Goal: Navigation & Orientation: Find specific page/section

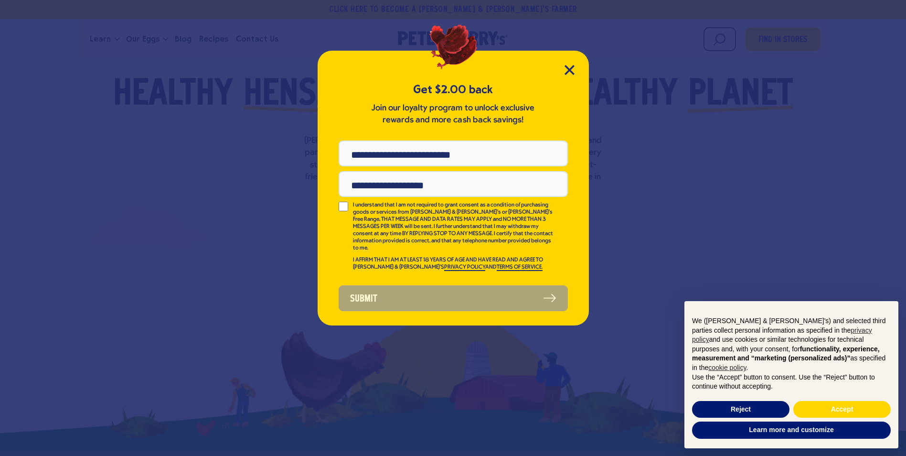
click at [579, 70] on div "Get $2.00 back Join our loyalty program to unlock exclusive rewards and more ca…" at bounding box center [453, 188] width 271 height 275
click at [572, 70] on icon "Close Modal" at bounding box center [570, 70] width 10 height 10
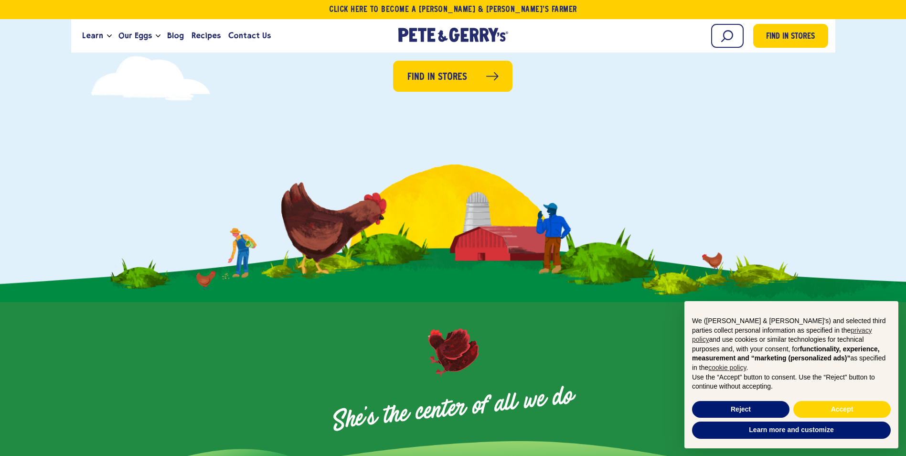
scroll to position [239, 0]
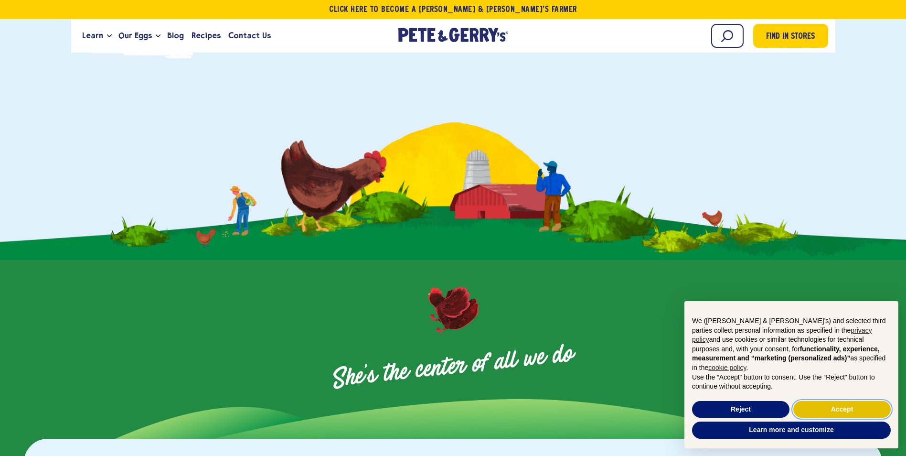
click at [855, 411] on button "Accept" at bounding box center [841, 409] width 97 height 17
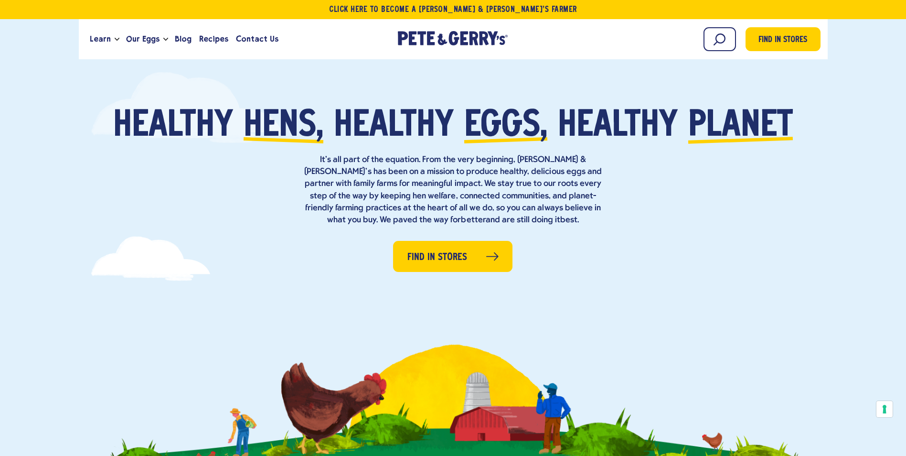
scroll to position [0, 0]
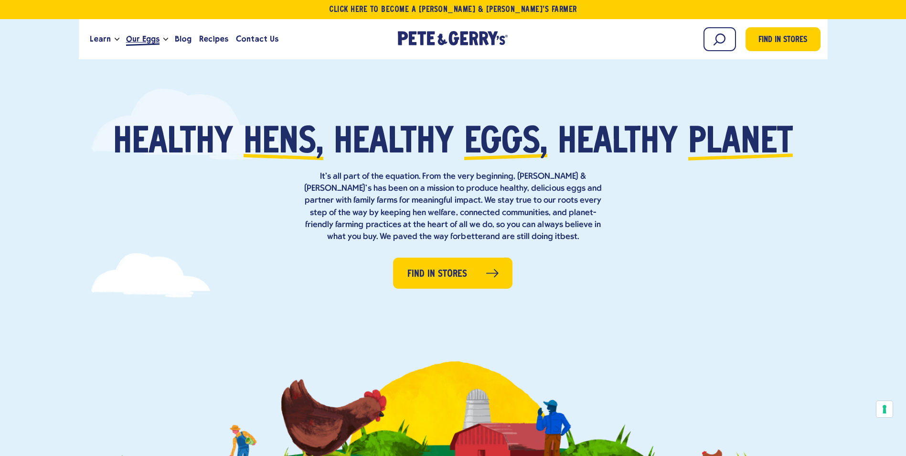
click at [146, 43] on span "Our Eggs" at bounding box center [142, 39] width 33 height 12
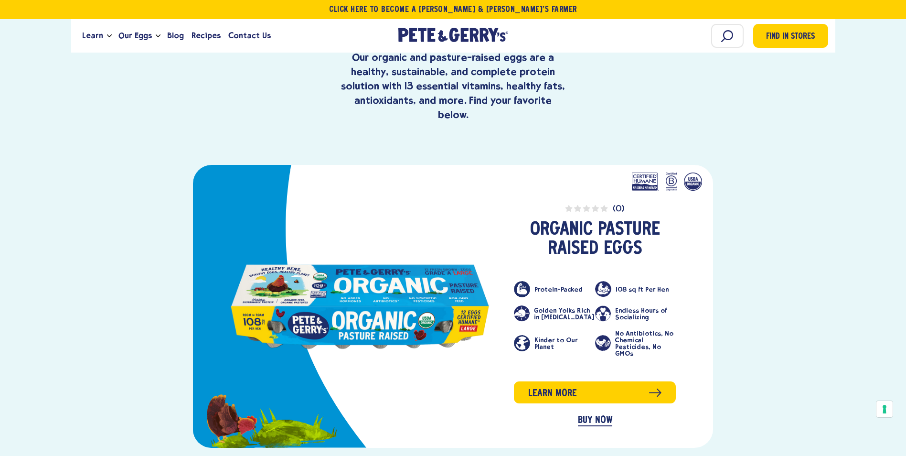
scroll to position [334, 0]
